Goal: Download file/media

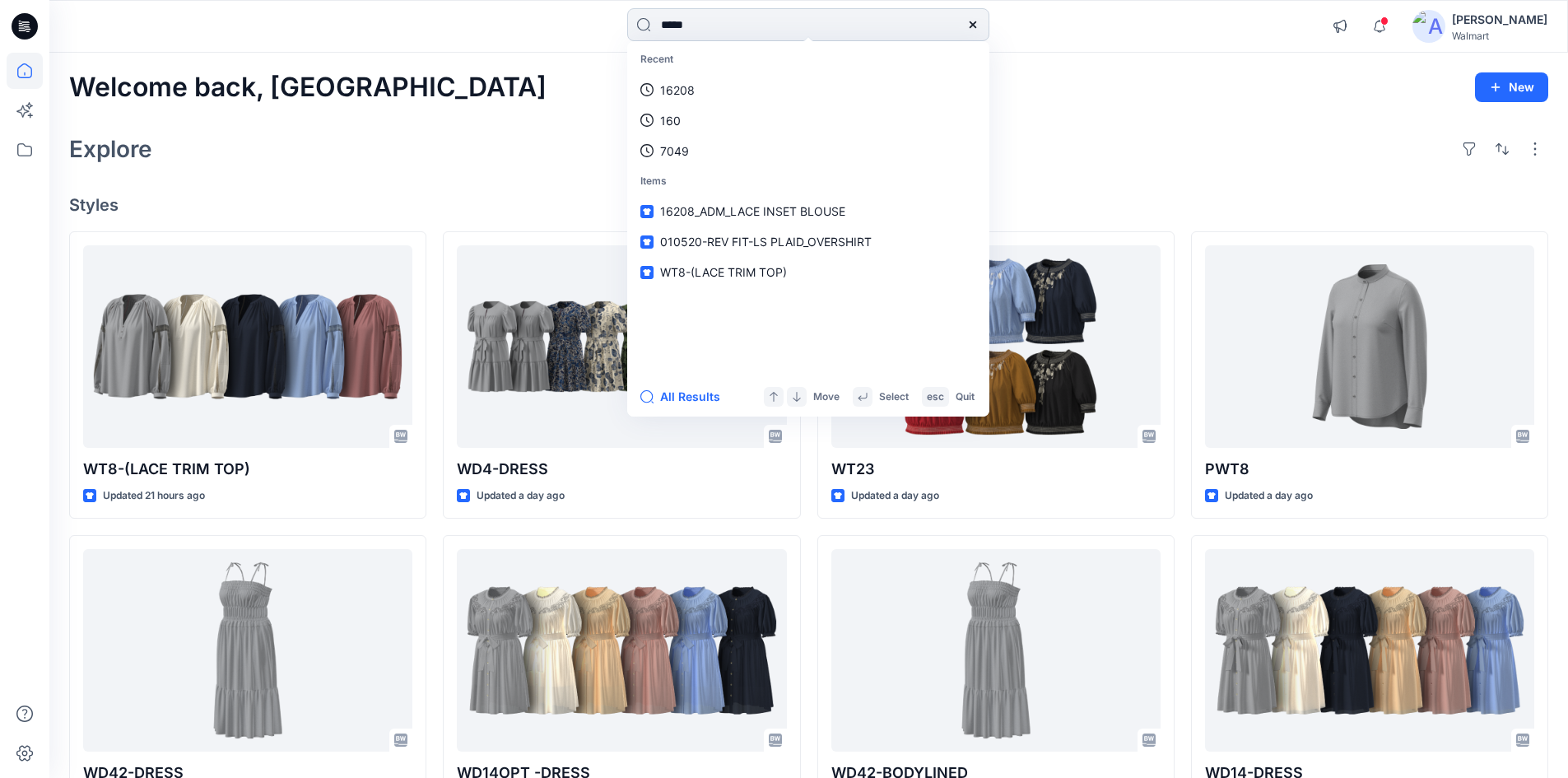
type input "*****"
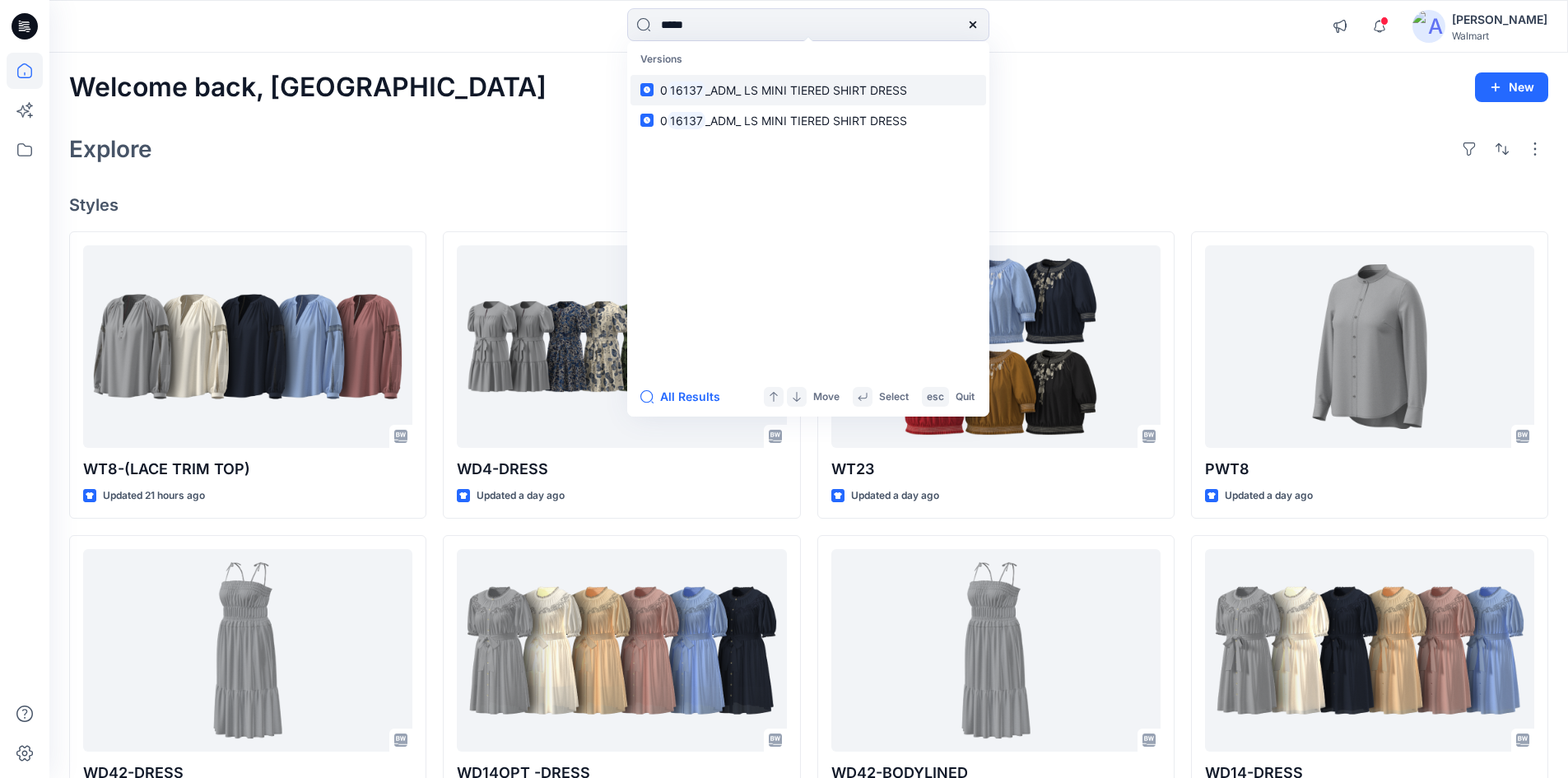
click at [741, 95] on span "_ADM_ LS MINI TIERED SHIRT DRESS" at bounding box center [806, 90] width 201 height 14
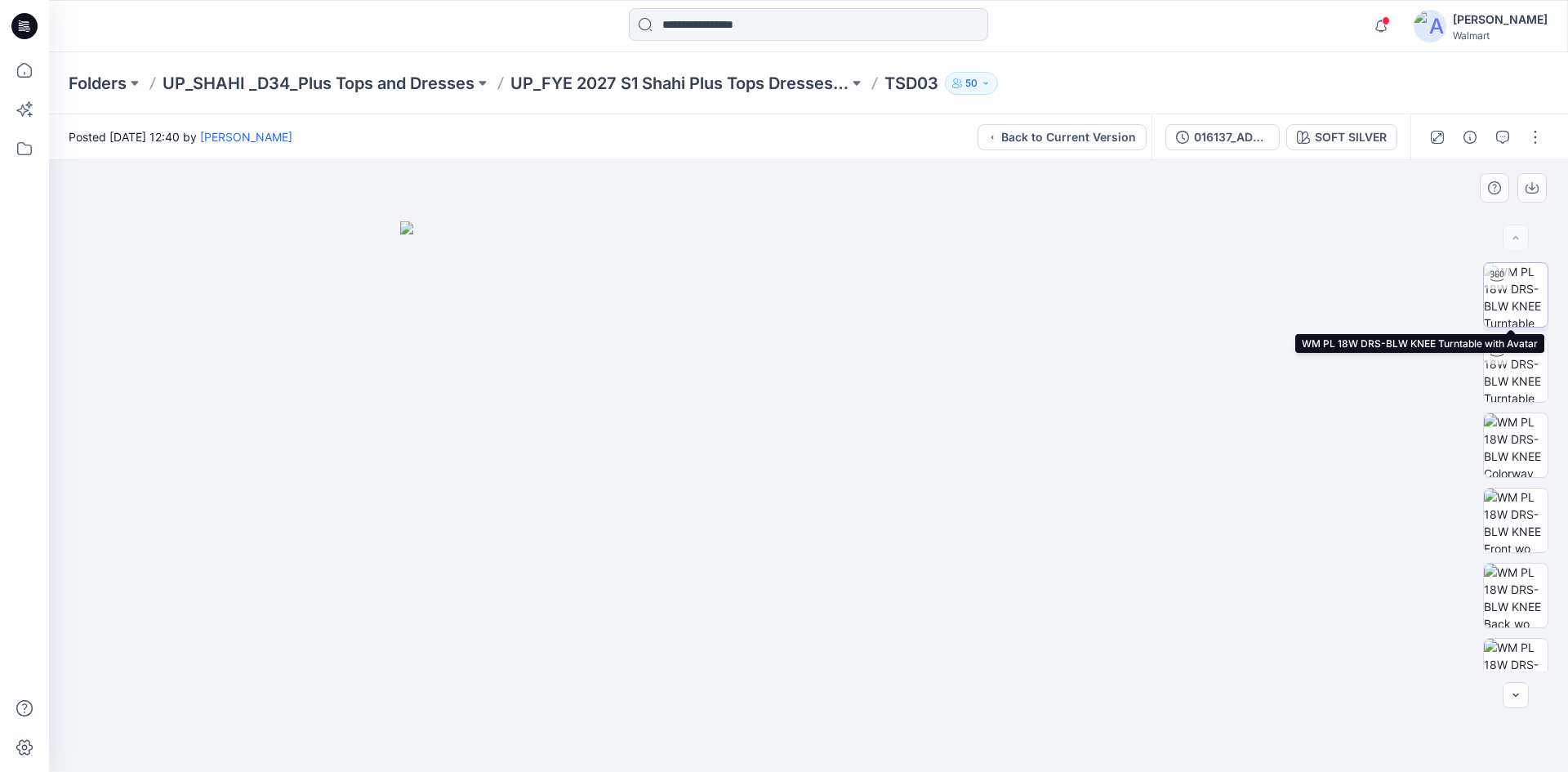
click at [1498, 294] on img at bounding box center [1515, 295] width 63 height 63
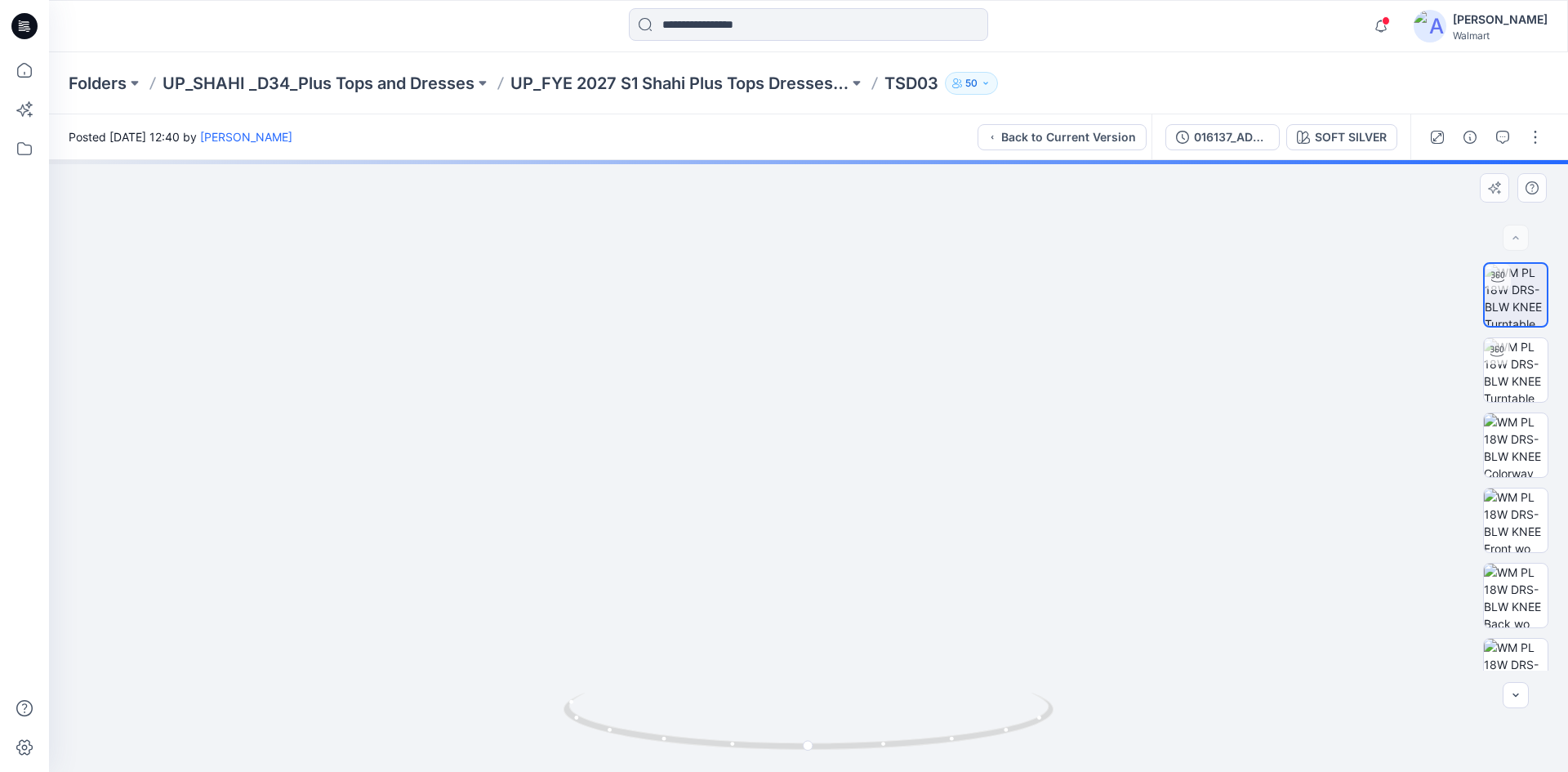
drag, startPoint x: 808, startPoint y: 337, endPoint x: 828, endPoint y: 435, distance: 100.0
click at [818, 431] on img at bounding box center [808, 288] width 1382 height 967
drag, startPoint x: 876, startPoint y: 747, endPoint x: 681, endPoint y: 728, distance: 195.9
click at [681, 728] on icon at bounding box center [810, 723] width 494 height 61
drag, startPoint x: 809, startPoint y: 432, endPoint x: 817, endPoint y: 470, distance: 38.8
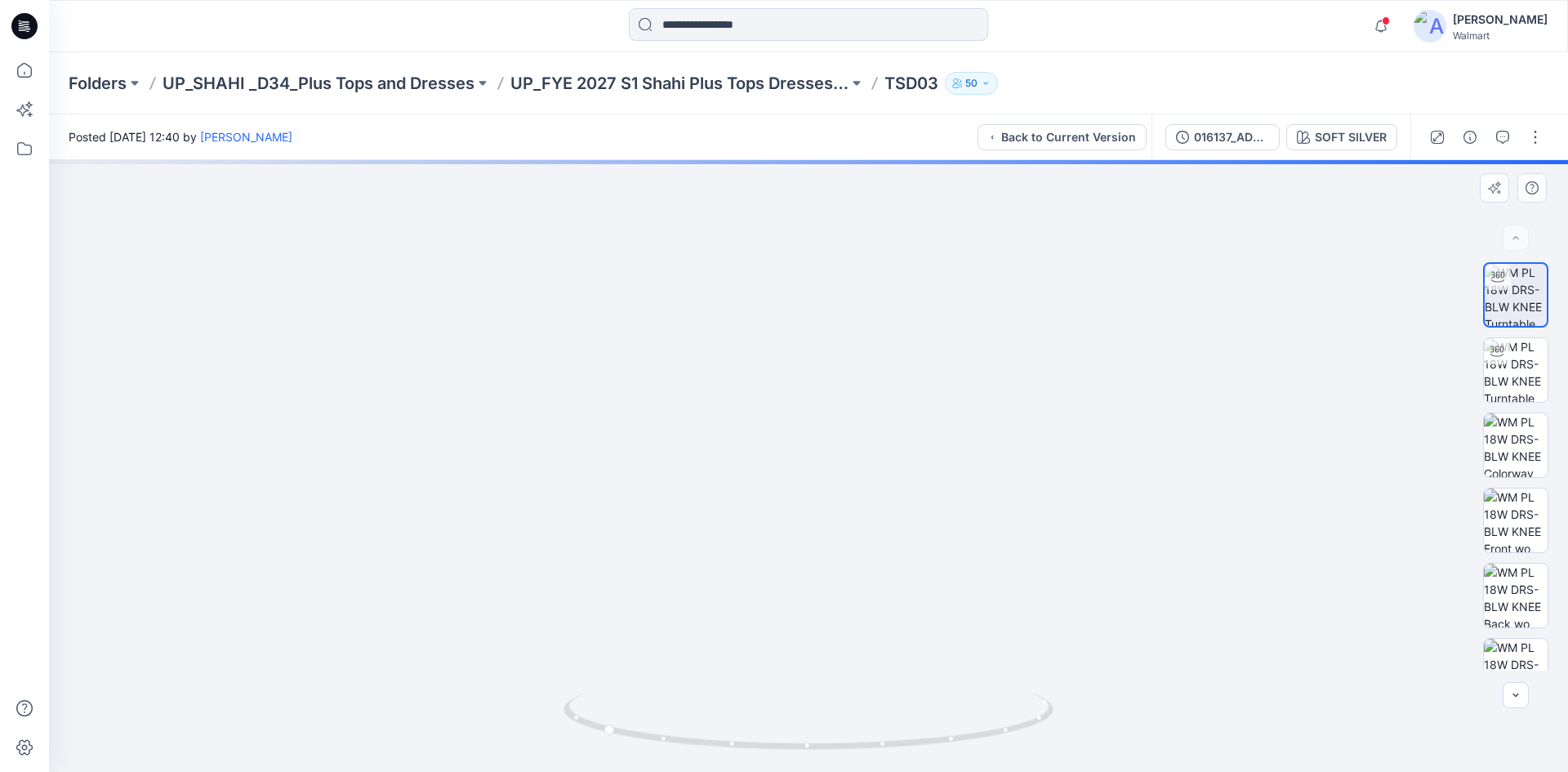
click at [817, 470] on img at bounding box center [808, 354] width 1382 height 834
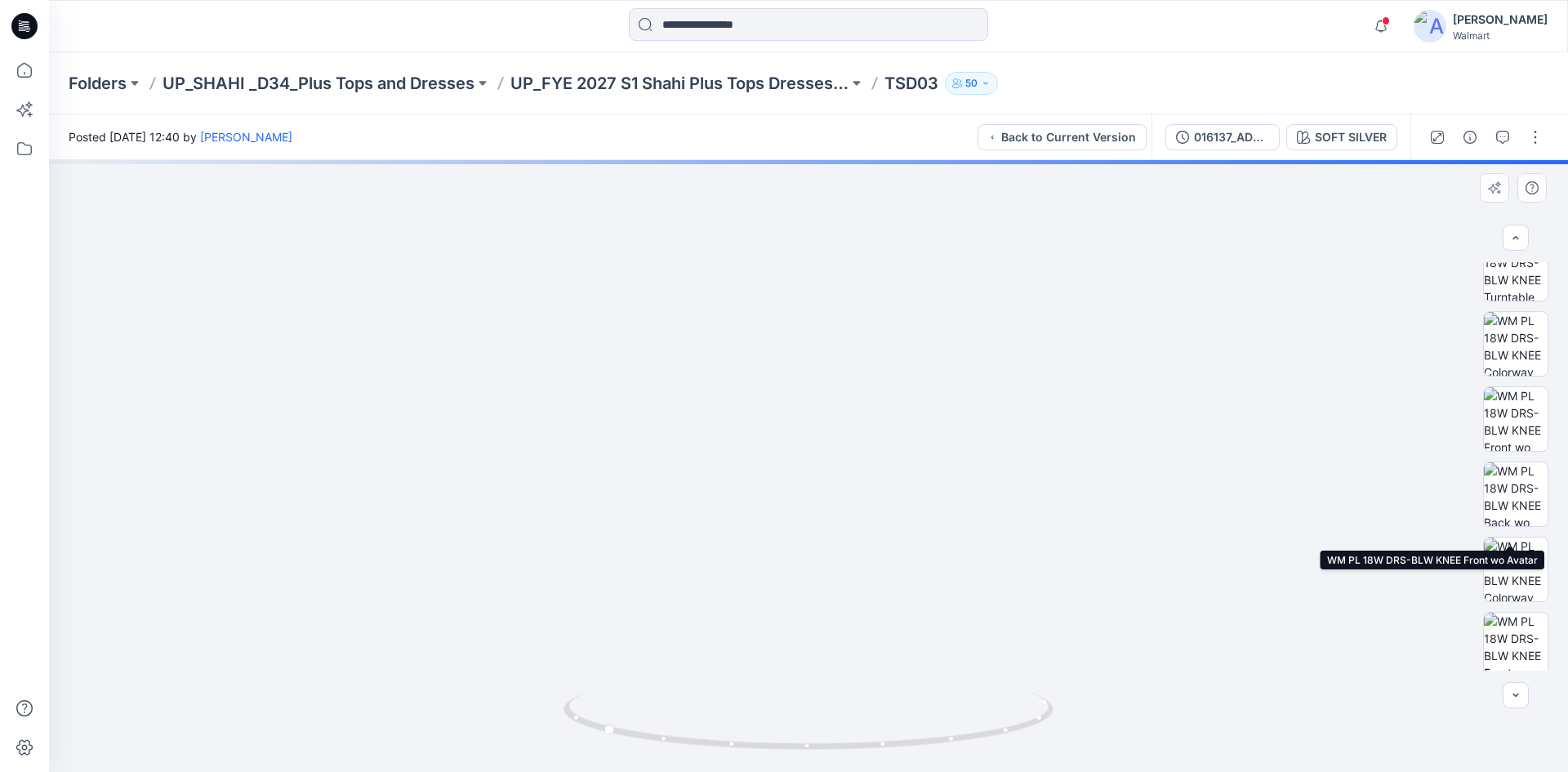
scroll to position [333, 0]
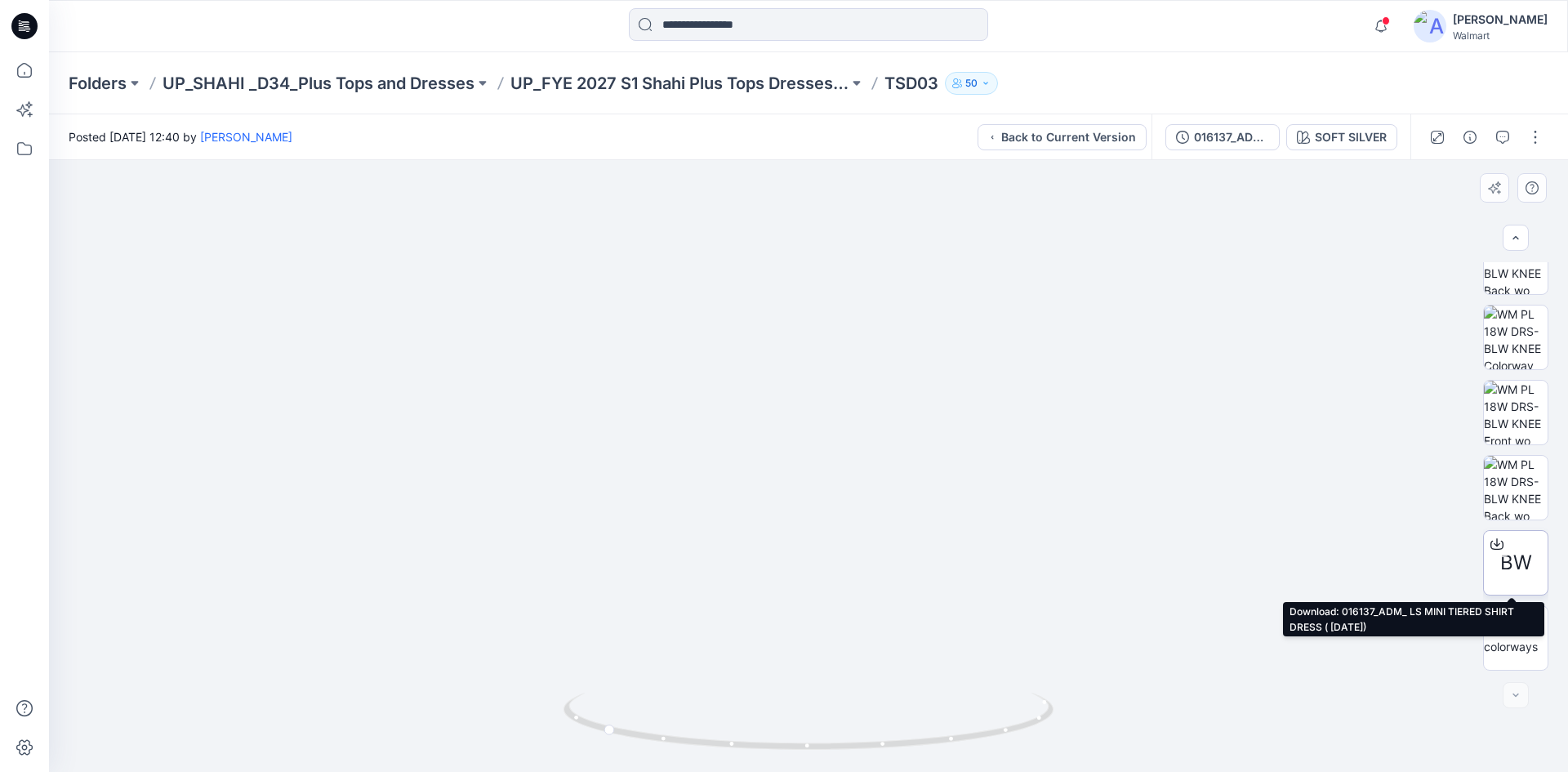
click at [1515, 555] on span "BW" at bounding box center [1515, 563] width 32 height 30
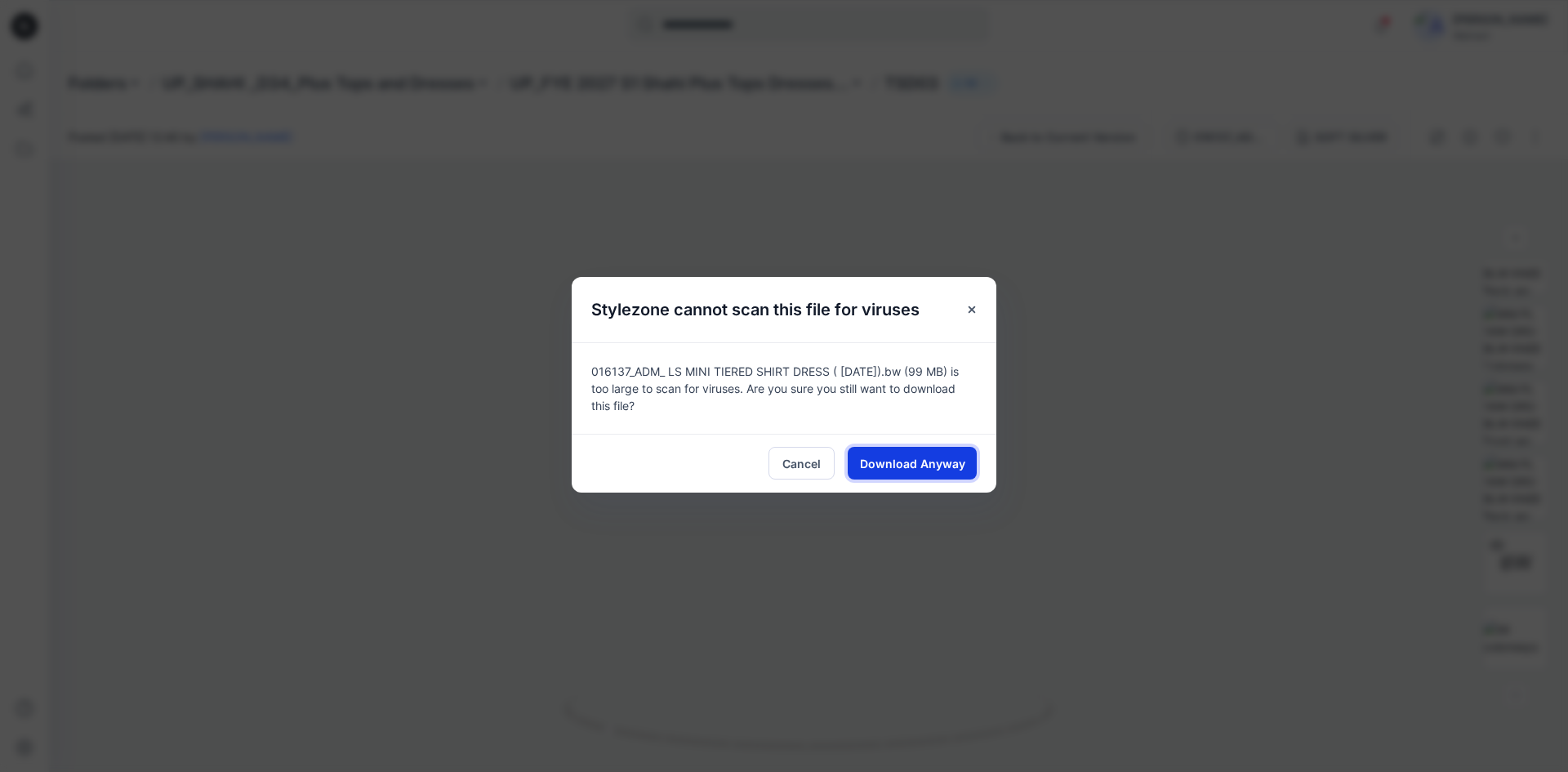
click at [932, 476] on button "Download Anyway" at bounding box center [912, 463] width 129 height 33
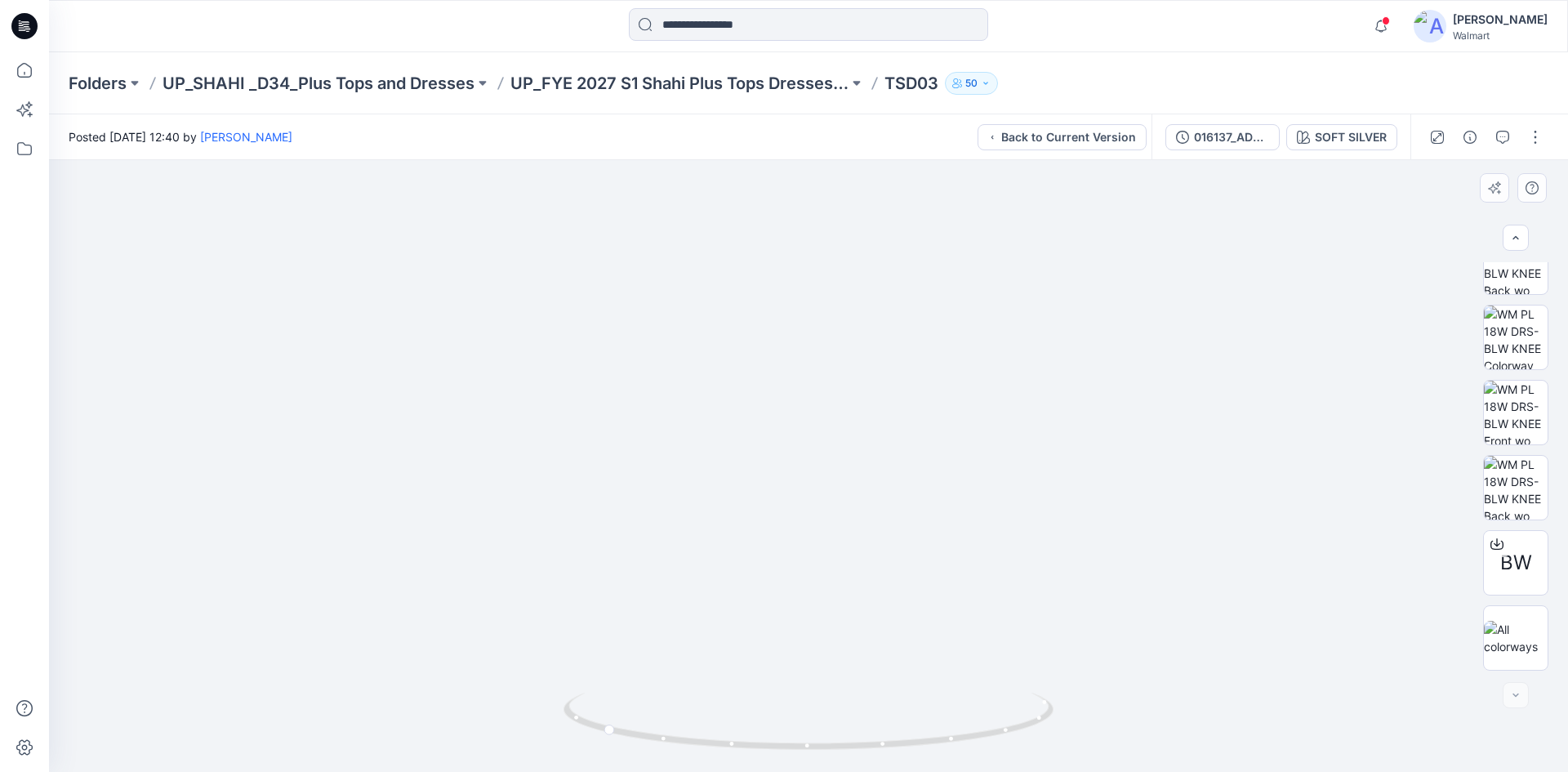
drag, startPoint x: 829, startPoint y: 570, endPoint x: 820, endPoint y: 445, distance: 125.3
click at [820, 445] on img at bounding box center [808, 354] width 1382 height 834
drag, startPoint x: 743, startPoint y: 659, endPoint x: 753, endPoint y: 580, distance: 79.6
click at [753, 580] on img at bounding box center [808, 253] width 1382 height 1038
drag, startPoint x: 774, startPoint y: 755, endPoint x: 1022, endPoint y: 755, distance: 248.0
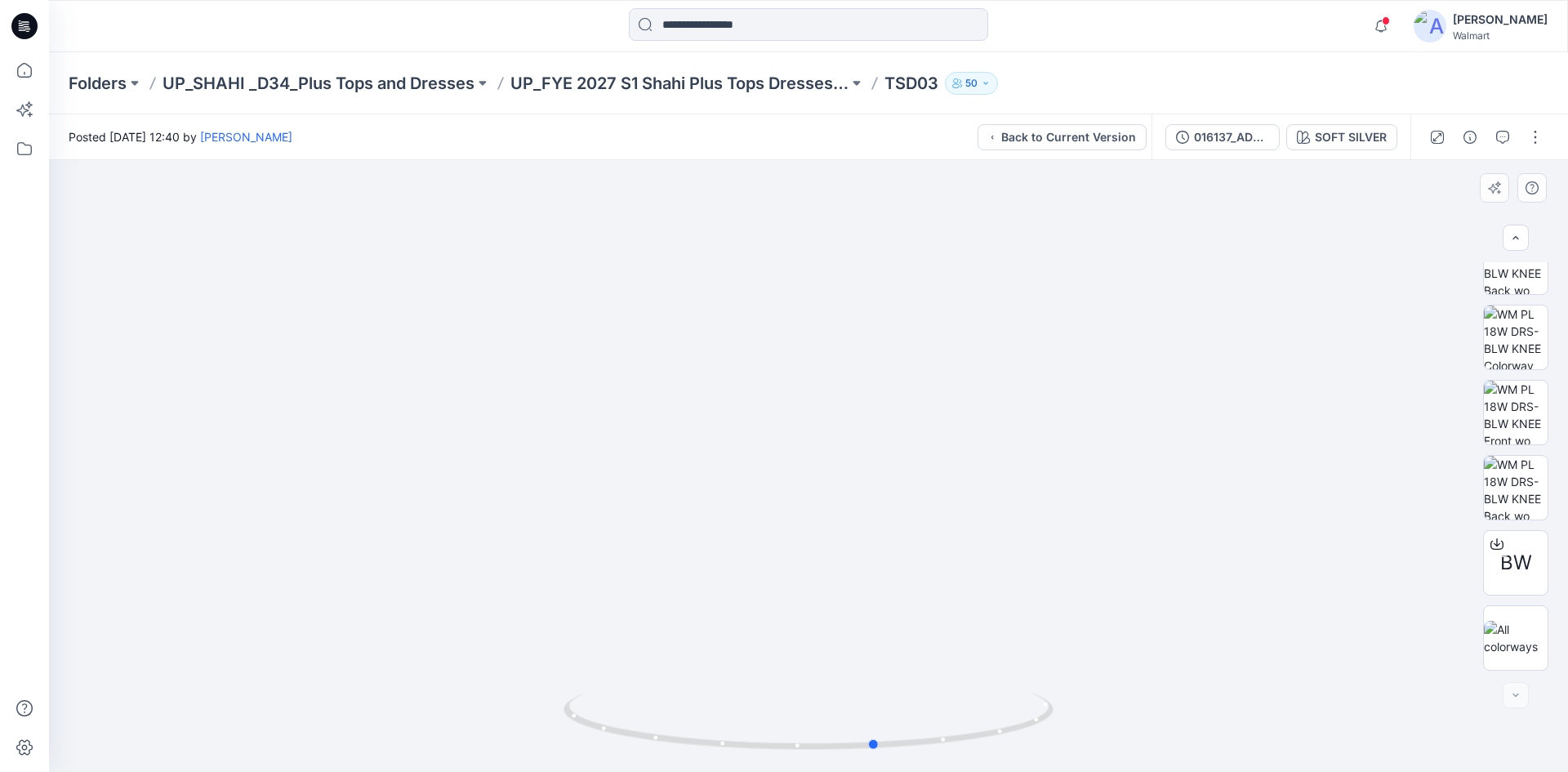
click at [1022, 755] on img at bounding box center [808, 732] width 489 height 80
drag, startPoint x: 970, startPoint y: 534, endPoint x: 974, endPoint y: 594, distance: 60.1
click at [974, 594] on img at bounding box center [808, 270] width 1382 height 1003
drag, startPoint x: 862, startPoint y: 418, endPoint x: 862, endPoint y: 479, distance: 61.0
click at [862, 479] on img at bounding box center [808, 367] width 1382 height 809
